Goal: Transaction & Acquisition: Purchase product/service

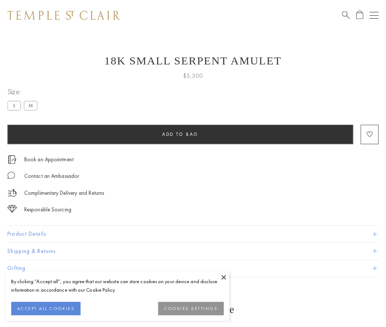
scroll to position [29, 0]
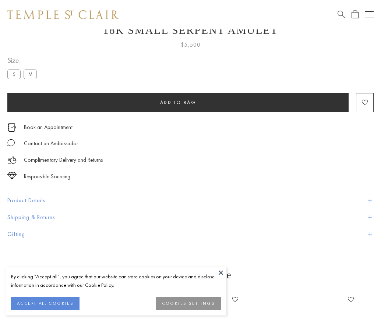
click at [178, 102] on span "Add to bag" at bounding box center [178, 102] width 36 height 6
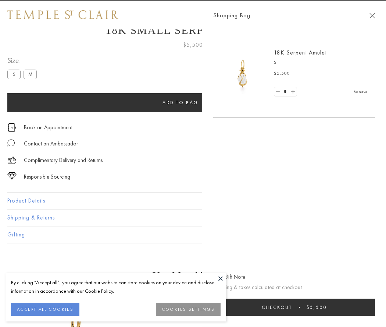
click at [292, 307] on span "Checkout" at bounding box center [277, 307] width 31 height 6
